Goal: Information Seeking & Learning: Learn about a topic

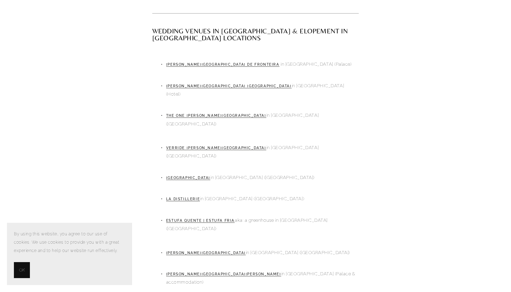
scroll to position [408, 0]
click at [206, 145] on link "Verride Palácio de Santa Catarina" at bounding box center [216, 147] width 100 height 4
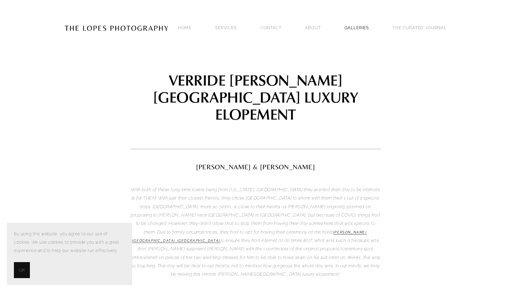
click at [354, 25] on link "GALLERIES" at bounding box center [356, 27] width 25 height 9
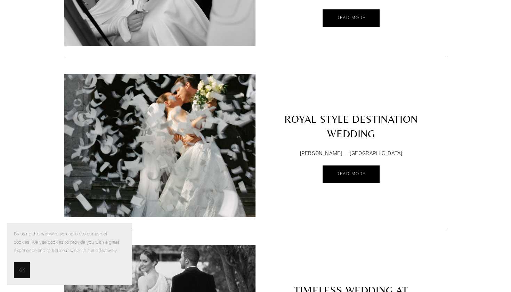
scroll to position [2245, 0]
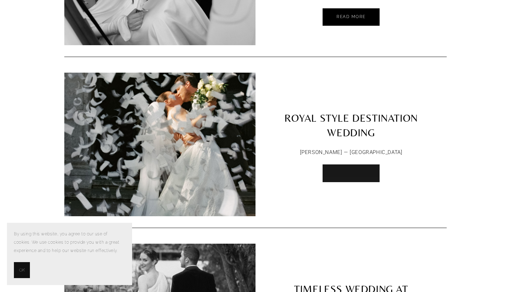
click at [344, 170] on span "Read More" at bounding box center [350, 172] width 29 height 5
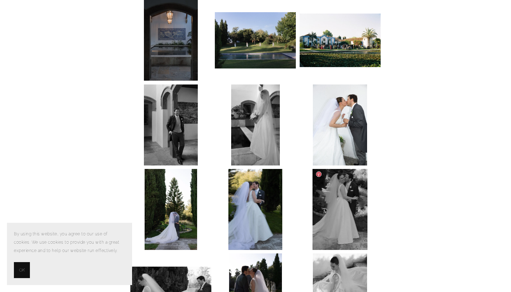
scroll to position [1630, 0]
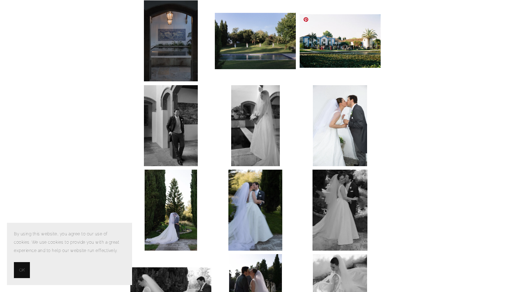
click at [365, 49] on img at bounding box center [339, 40] width 81 height 53
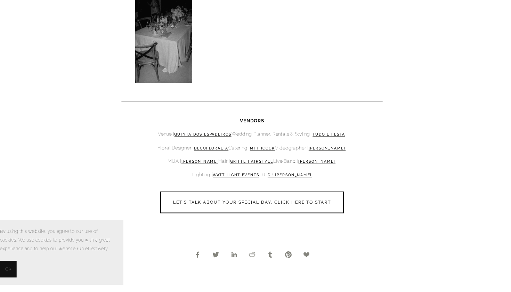
scroll to position [3489, 0]
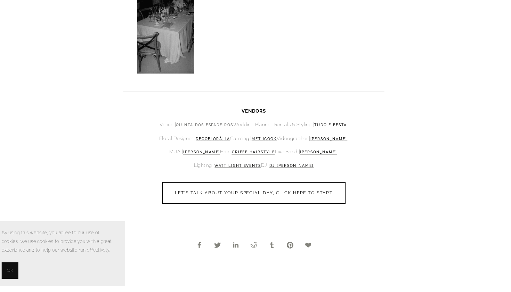
click at [203, 129] on link "Quinta Dos Espadeiros" at bounding box center [208, 131] width 55 height 4
